Goal: Transaction & Acquisition: Purchase product/service

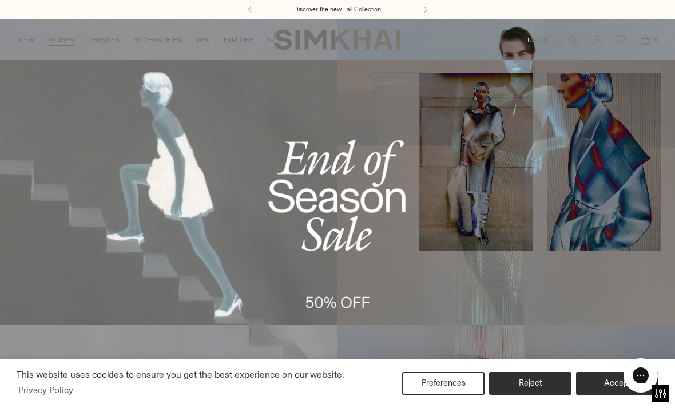
click at [26, 229] on link "Knits" at bounding box center [23, 232] width 19 height 8
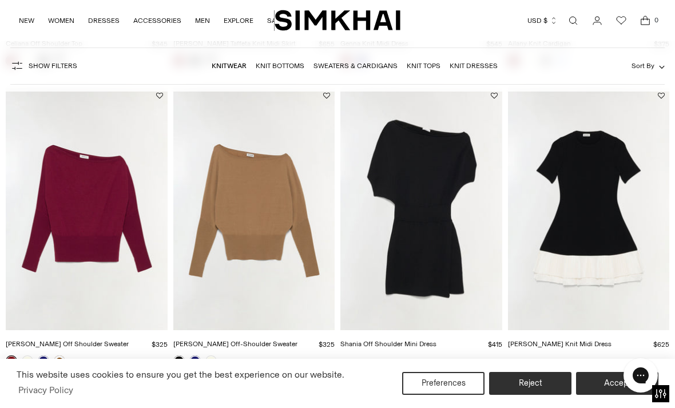
scroll to position [1010, 0]
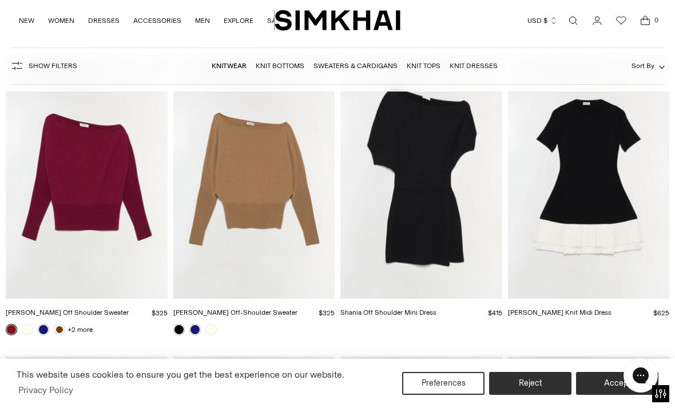
click at [250, 311] on link "[PERSON_NAME] Off-Shoulder Sweater" at bounding box center [235, 312] width 124 height 8
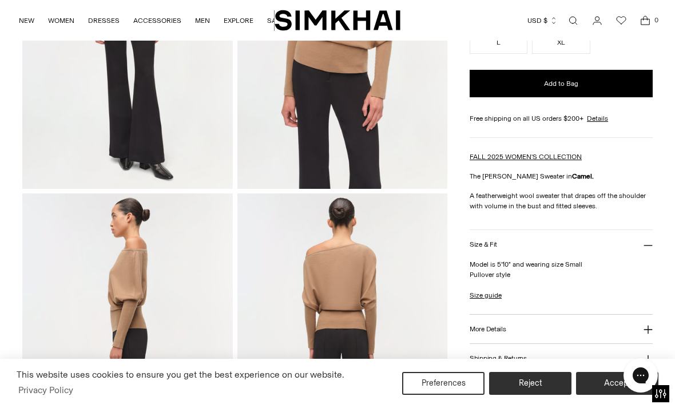
click at [496, 290] on link "Size guide" at bounding box center [486, 295] width 32 height 10
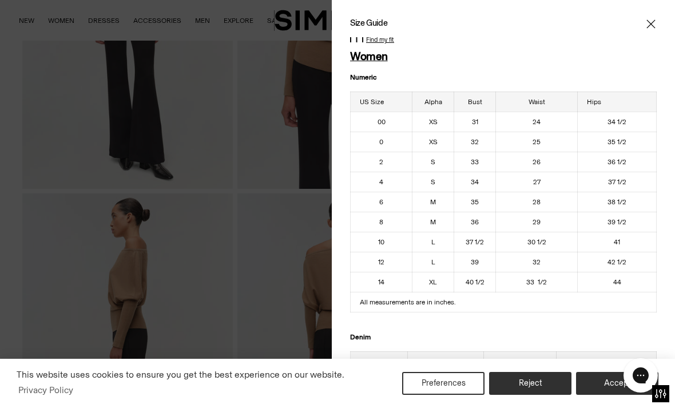
click at [654, 23] on icon "Close" at bounding box center [651, 23] width 9 height 11
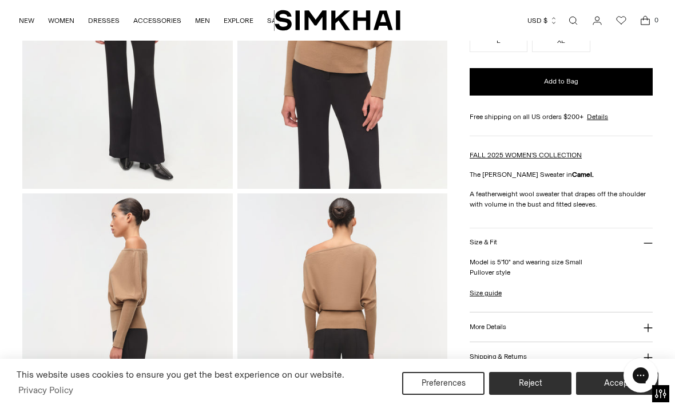
click at [496, 288] on link "Size guide" at bounding box center [486, 293] width 32 height 10
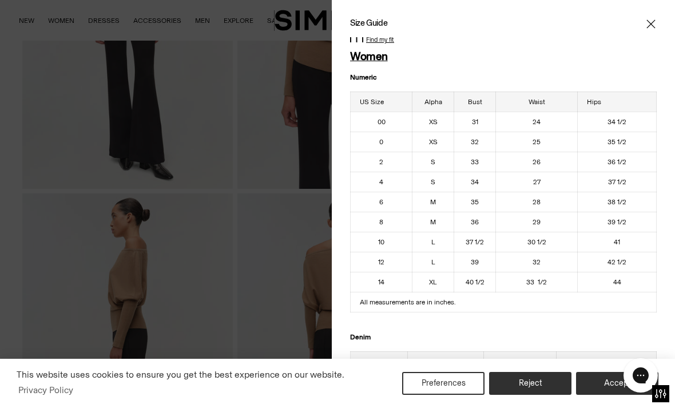
click at [456, 395] on button "Preferences" at bounding box center [443, 383] width 82 height 23
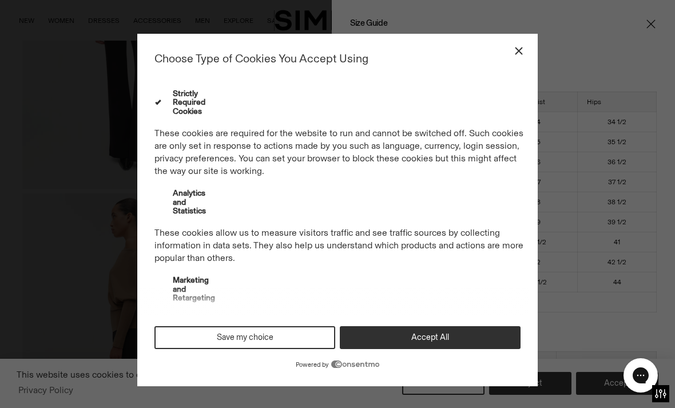
scroll to position [247, 0]
click at [524, 48] on icon "Close" at bounding box center [519, 51] width 13 height 13
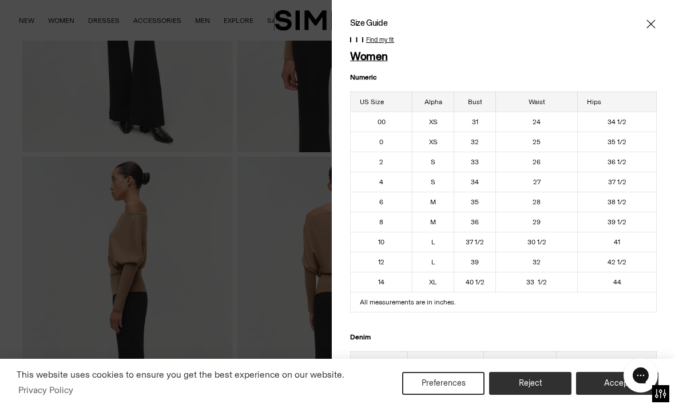
click at [655, 23] on icon "Close" at bounding box center [651, 23] width 9 height 11
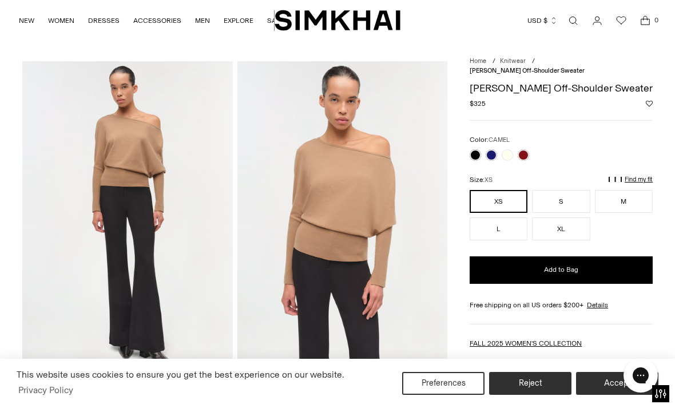
scroll to position [0, 0]
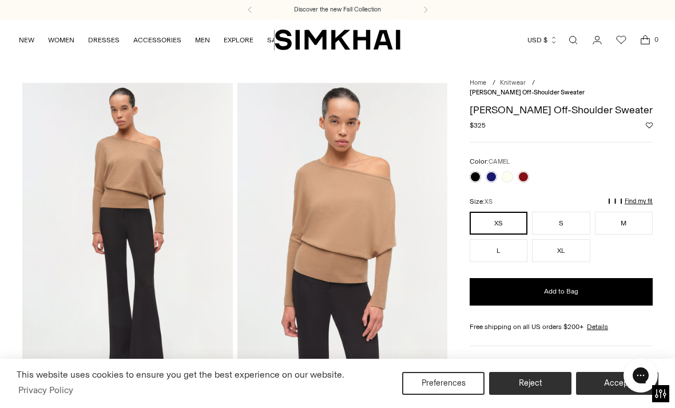
click at [473, 171] on link at bounding box center [475, 176] width 11 height 11
